Goal: Task Accomplishment & Management: Use online tool/utility

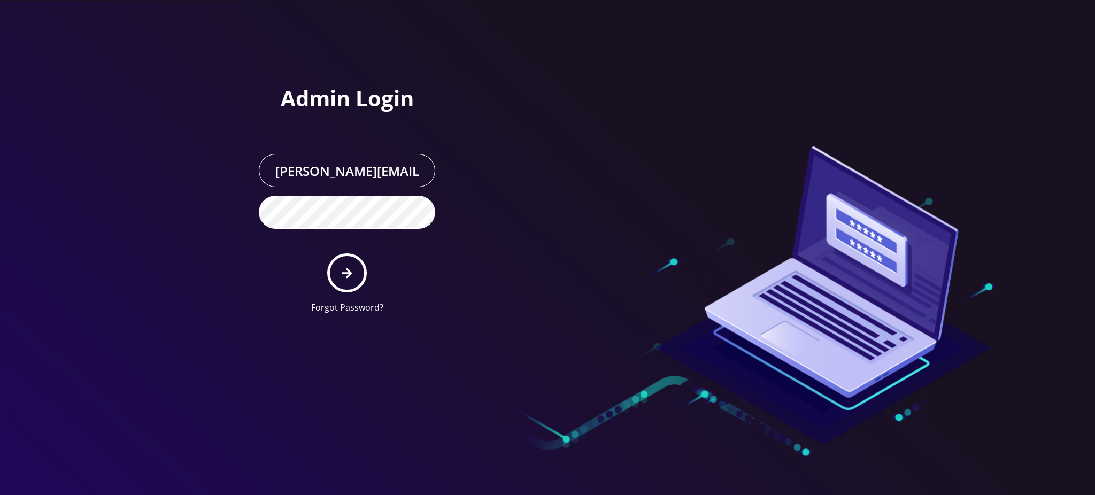
click at [348, 269] on icon "submit" at bounding box center [347, 273] width 10 height 10
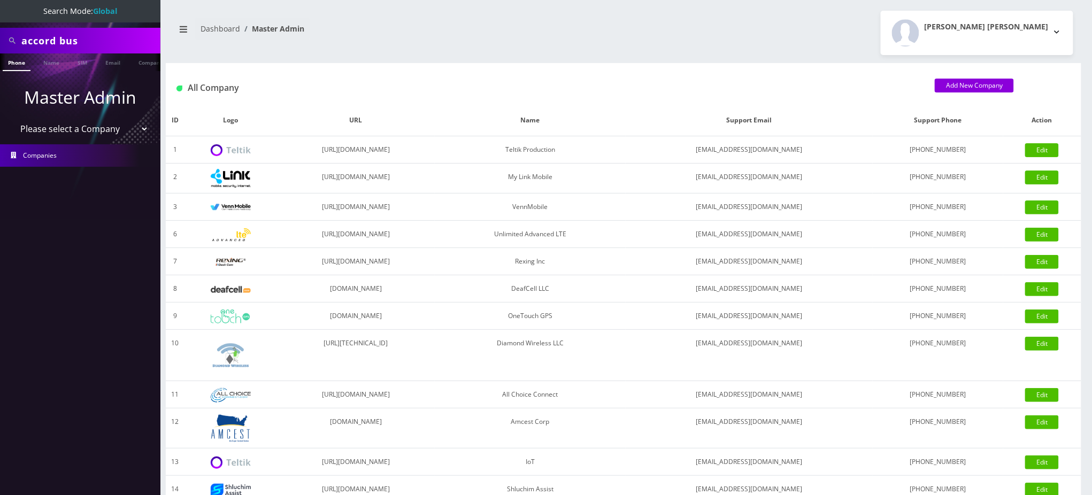
click at [0, 58] on nav "Search Mode: Global accord bus Phone Name SIM Email Company Customer Master Adm…" at bounding box center [80, 247] width 160 height 495
paste input "6673357019"
type input "6673357019"
click at [16, 59] on link "Phone" at bounding box center [17, 62] width 28 height 18
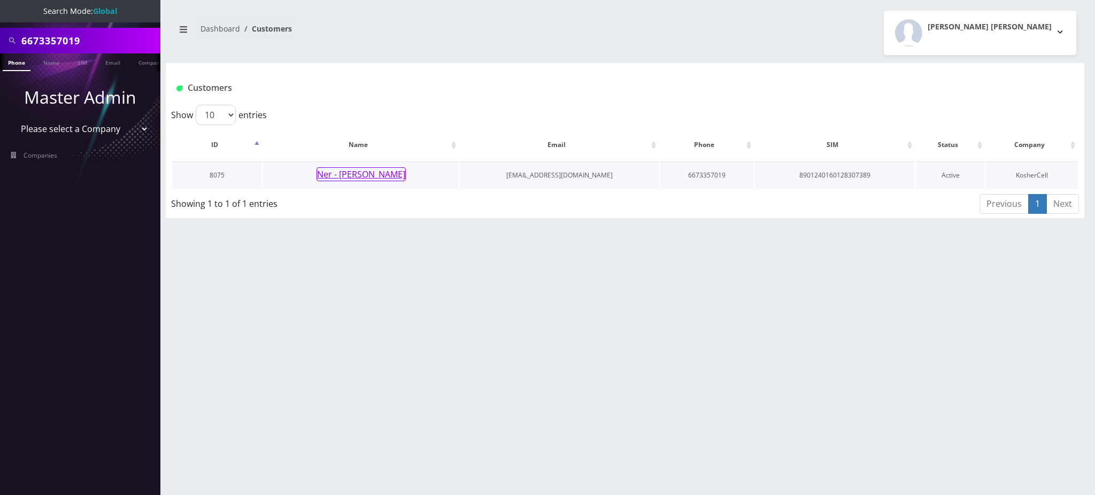
drag, startPoint x: 363, startPoint y: 177, endPoint x: 369, endPoint y: 168, distance: 10.8
click at [363, 175] on button "Ner - Elazar Moradian" at bounding box center [361, 174] width 89 height 14
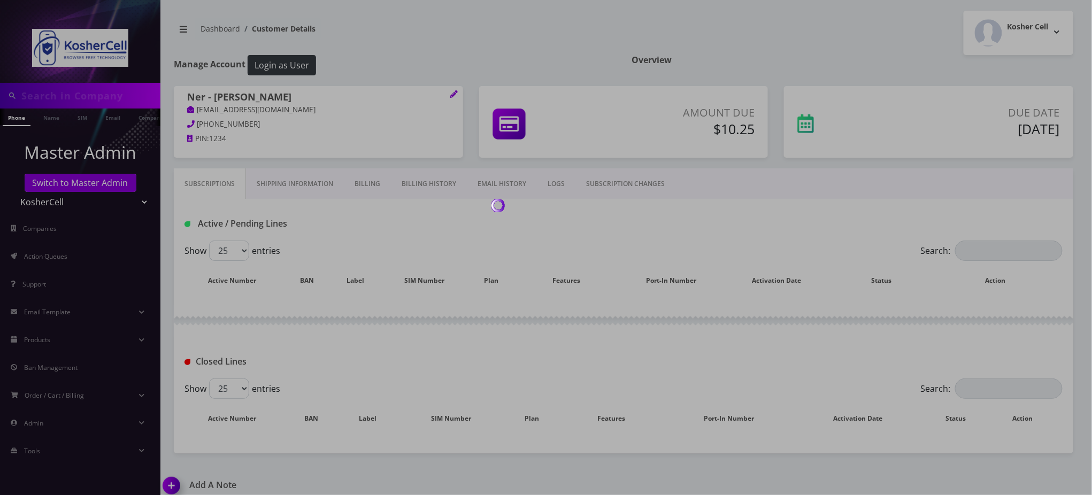
type input "6673357019"
